Goal: Contribute content

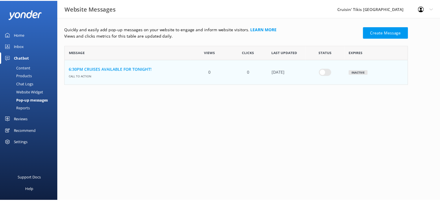
scroll to position [35, 342]
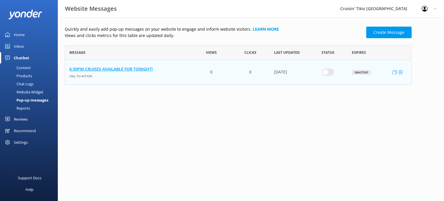
click at [118, 69] on link "6:30PM CRUISES AVAILABLE FOR TONIGHT!" at bounding box center [128, 69] width 118 height 6
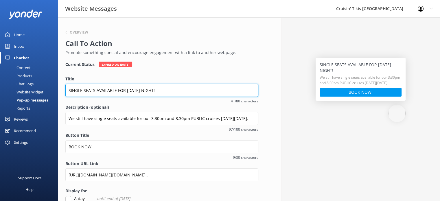
drag, startPoint x: 161, startPoint y: 89, endPoint x: 61, endPoint y: 99, distance: 100.8
click at [61, 99] on div "Overview Call To Action Promote something special and encourage engagement with…" at bounding box center [162, 160] width 208 height 287
type input "PUBLIC AND PRIVATE CRUISE AVAILABLE FOR 8:30PM TONIGHT!"
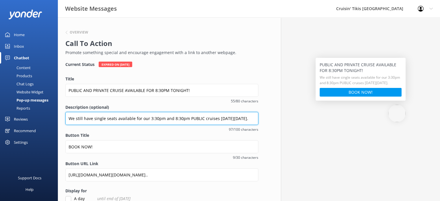
click at [94, 119] on input "We still have single seats available for our 3:30pm and 8:30pm PUBLIC cruises […" at bounding box center [161, 118] width 193 height 13
click at [98, 119] on input "We still have fousingle seats available for our 3:30pm and 8:30pm PUBLIC cruise" at bounding box center [161, 118] width 193 height 13
click at [93, 119] on input "We still have four single seats available for our 8:30pm PUBLIC cruise" at bounding box center [161, 118] width 193 height 13
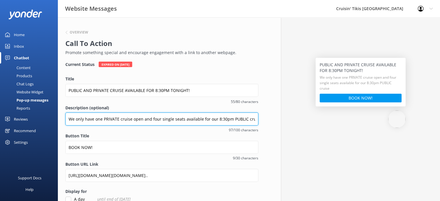
click at [172, 119] on input "We only have one PRIVATE cruise open and four single seats available for our 8:…" at bounding box center [161, 118] width 193 height 13
click at [254, 119] on input "We only have one PRIVATE cruise open and four single PUBseats available for our…" at bounding box center [161, 118] width 193 height 13
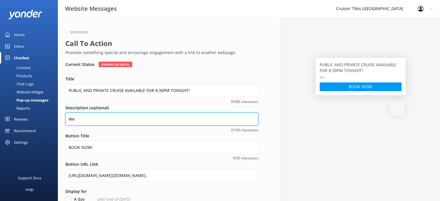
type input "W"
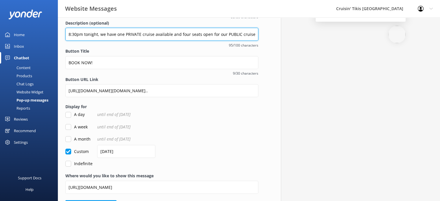
scroll to position [87, 0]
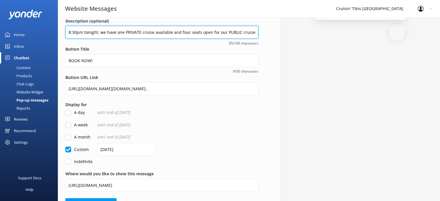
type input "8:30pm tonight, we have one PRIVATE cruise available and four seats open for ou…"
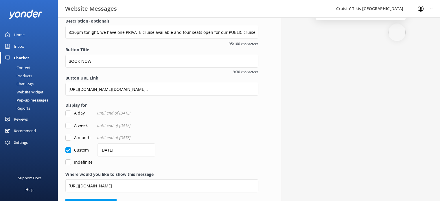
click at [71, 112] on input "A day" at bounding box center [68, 113] width 6 height 6
checkbox input "true"
checkbox input "false"
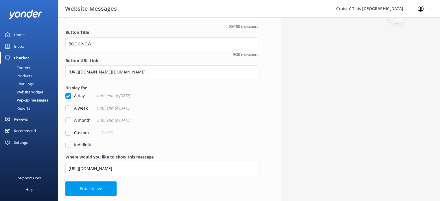
scroll to position [104, 0]
click at [90, 191] on button "Publish live" at bounding box center [90, 188] width 51 height 14
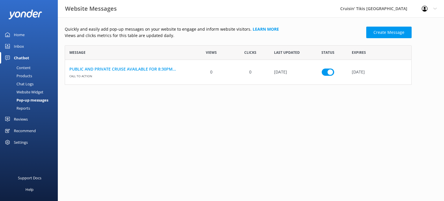
scroll to position [35, 342]
